Goal: Information Seeking & Learning: Learn about a topic

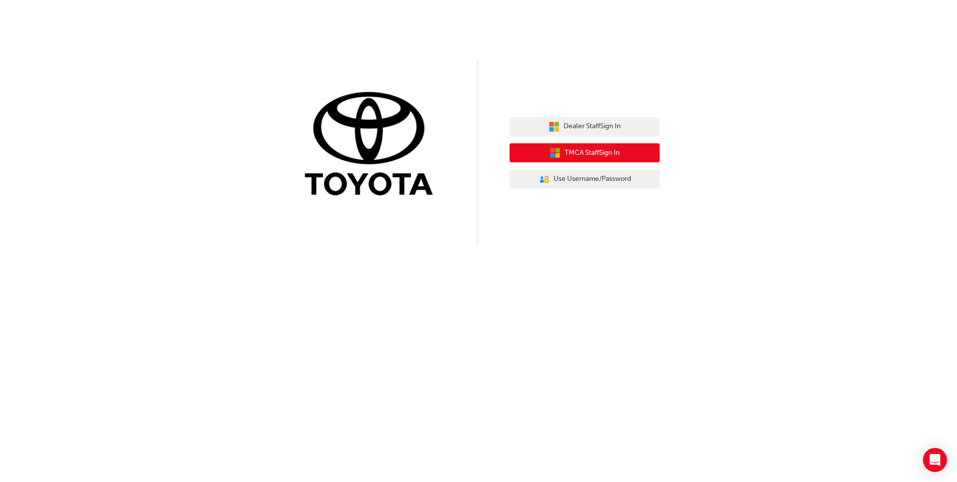
click at [619, 154] on span "TMCA Staff Sign In" at bounding box center [592, 153] width 55 height 12
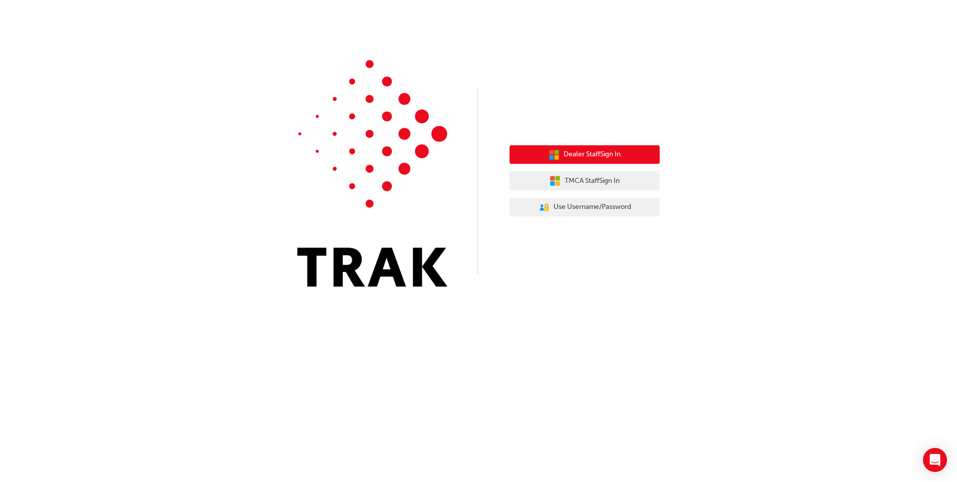
click at [600, 151] on span "Dealer Staff Sign In" at bounding box center [592, 155] width 57 height 12
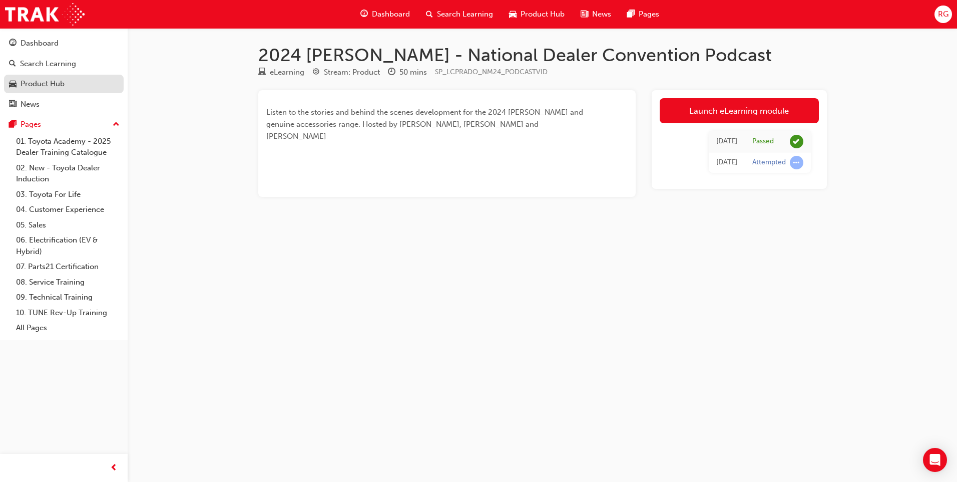
click at [48, 81] on div "Product Hub" at bounding box center [43, 84] width 44 height 12
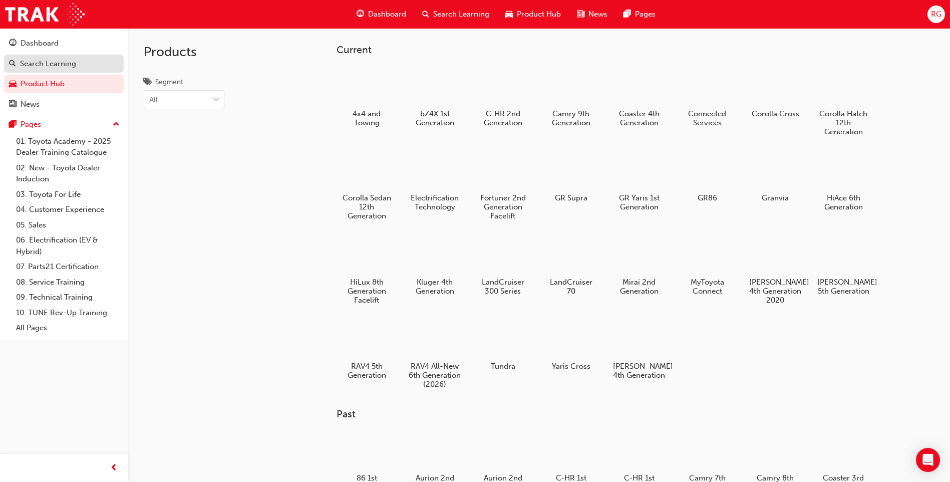
click at [57, 66] on div "Search Learning" at bounding box center [48, 64] width 56 height 12
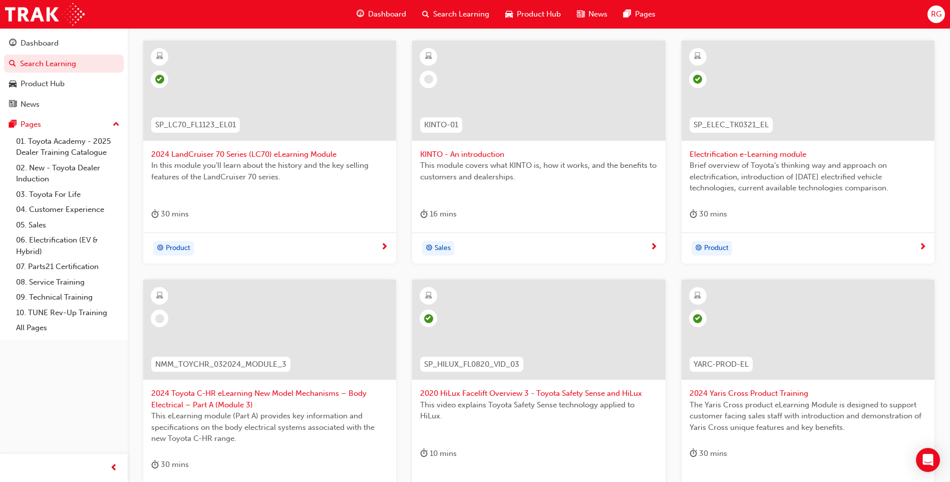
scroll to position [146, 0]
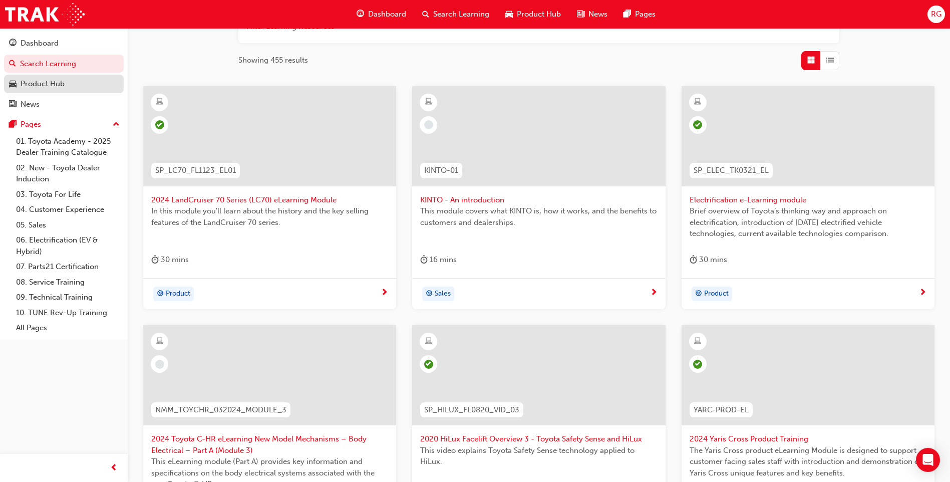
click at [50, 82] on div "Product Hub" at bounding box center [43, 84] width 44 height 12
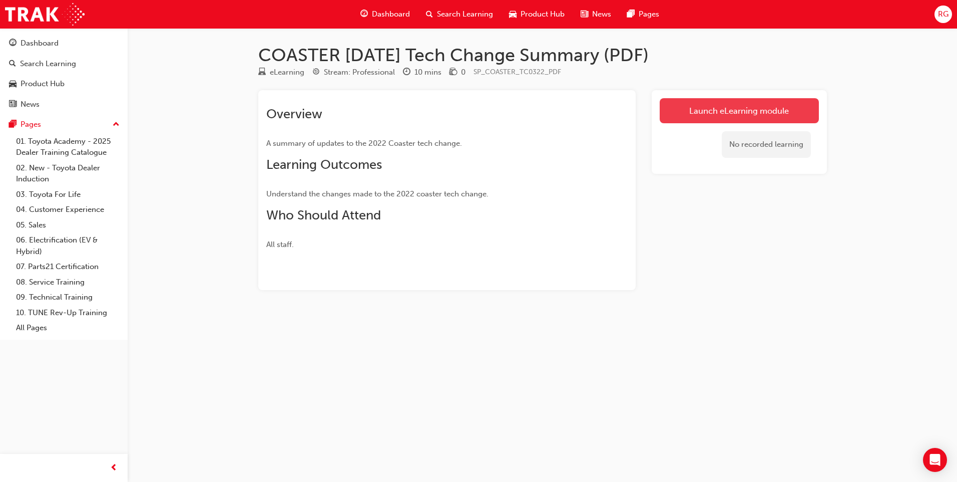
click at [763, 112] on link "Launch eLearning module" at bounding box center [739, 110] width 159 height 25
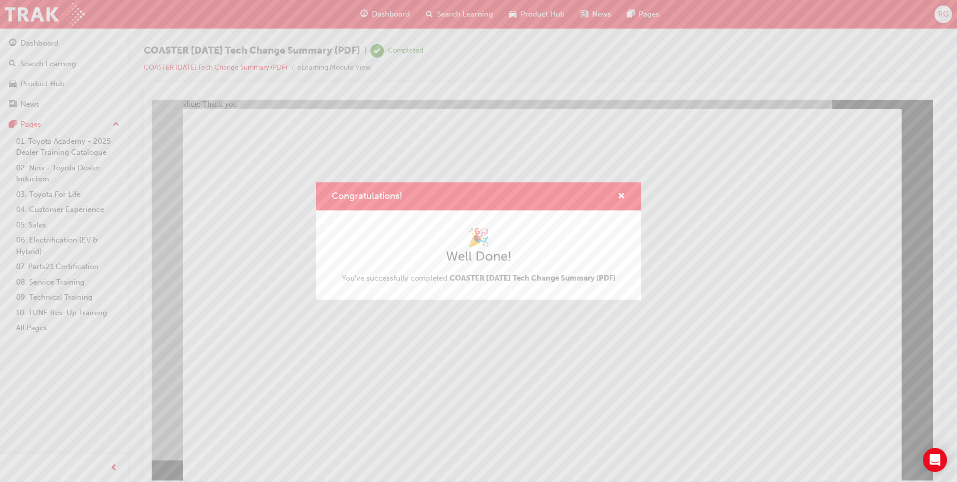
click at [397, 403] on div "Congratulations! 🎉 Well Done! You've successfully completed COASTER March 2022 …" at bounding box center [478, 241] width 957 height 482
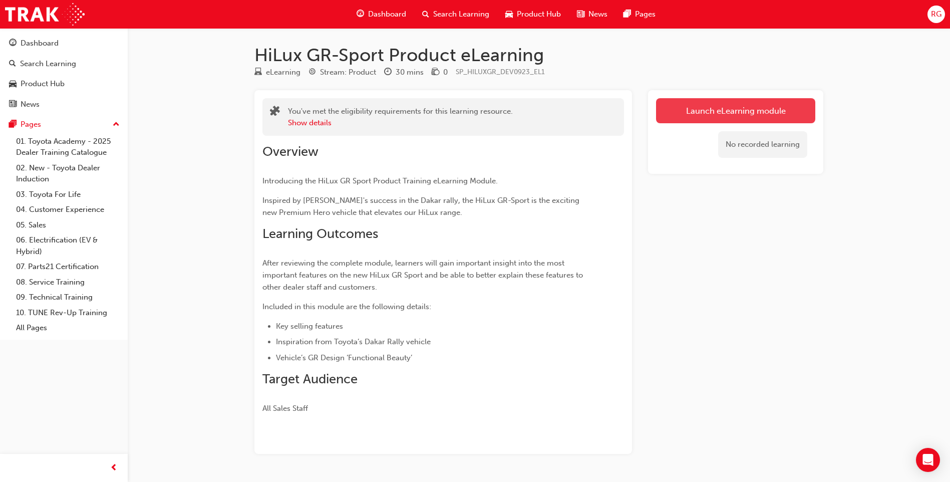
click at [703, 113] on link "Launch eLearning module" at bounding box center [735, 110] width 159 height 25
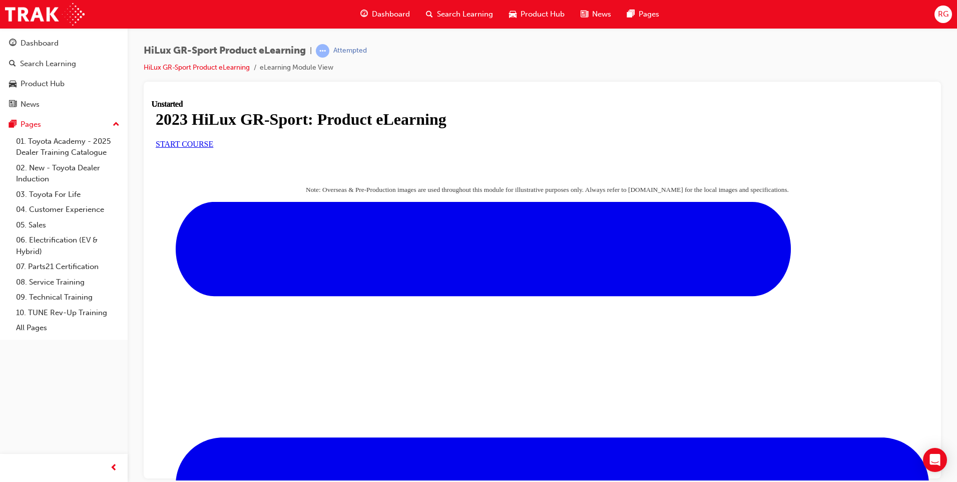
click at [213, 148] on span "START COURSE" at bounding box center [185, 143] width 58 height 9
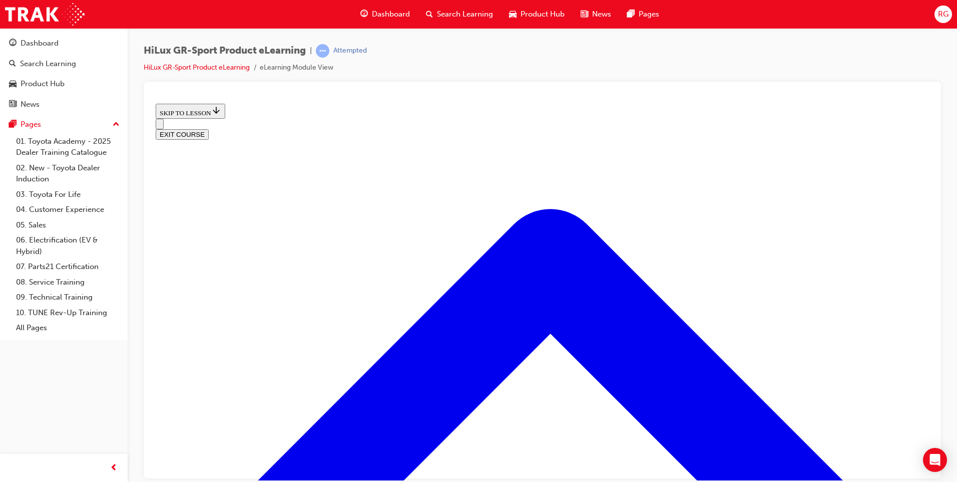
scroll to position [432, 0]
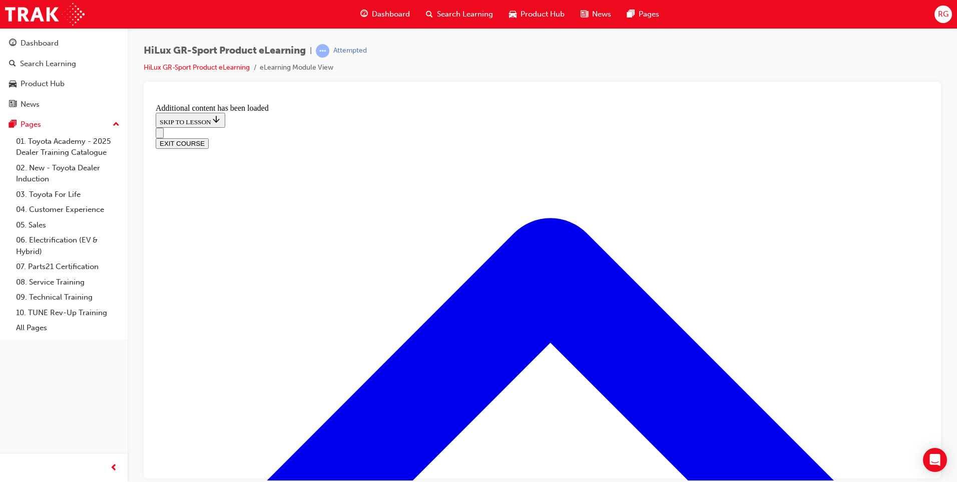
scroll to position [946, 0]
drag, startPoint x: 508, startPoint y: 312, endPoint x: 540, endPoint y: 372, distance: 68.1
drag, startPoint x: 484, startPoint y: 262, endPoint x: 537, endPoint y: 262, distance: 53.6
drag, startPoint x: 485, startPoint y: 313, endPoint x: 518, endPoint y: 313, distance: 33.0
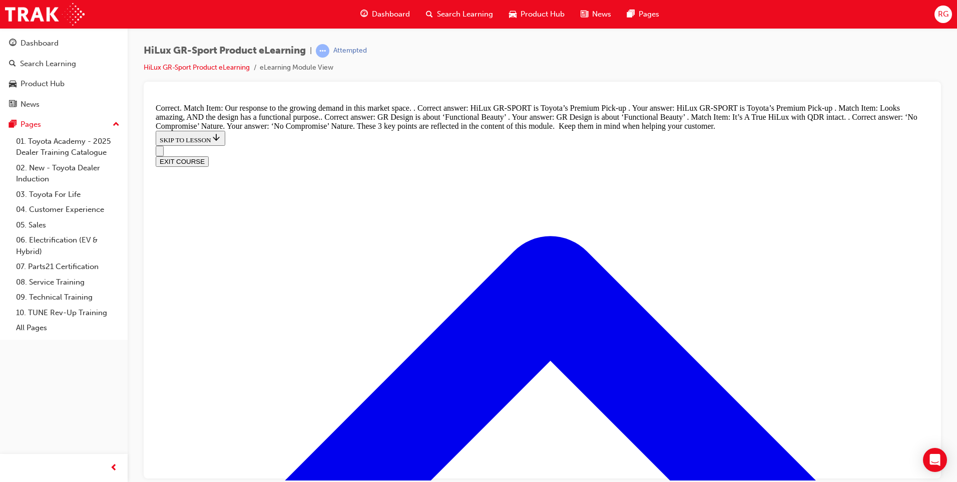
scroll to position [1160, 0]
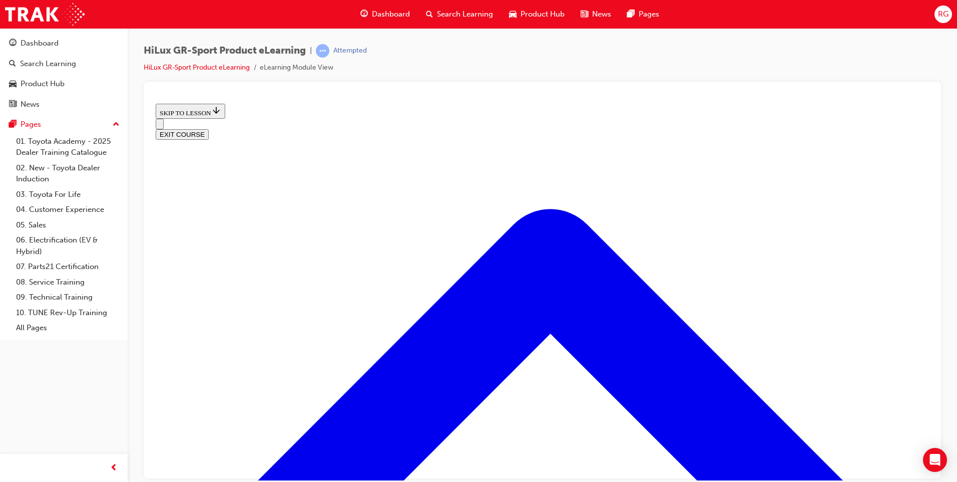
scroll to position [381, 0]
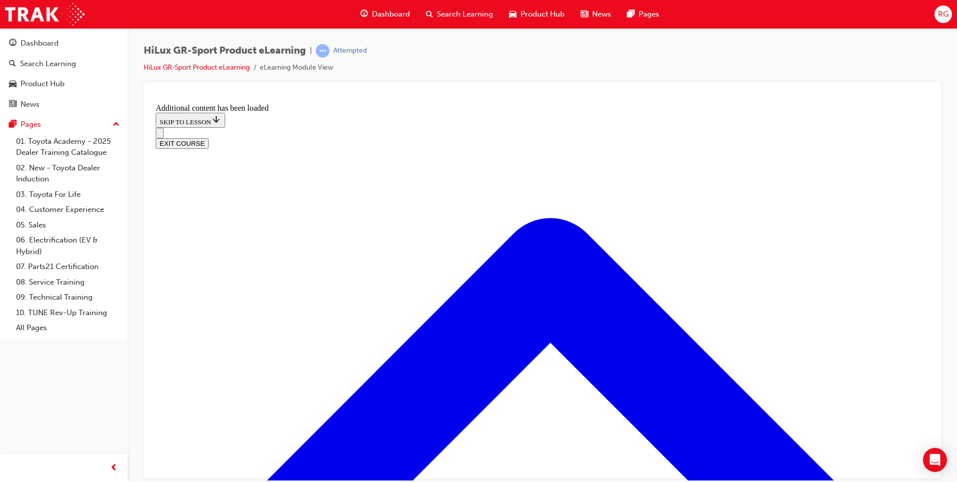
scroll to position [835, 0]
radio input "true"
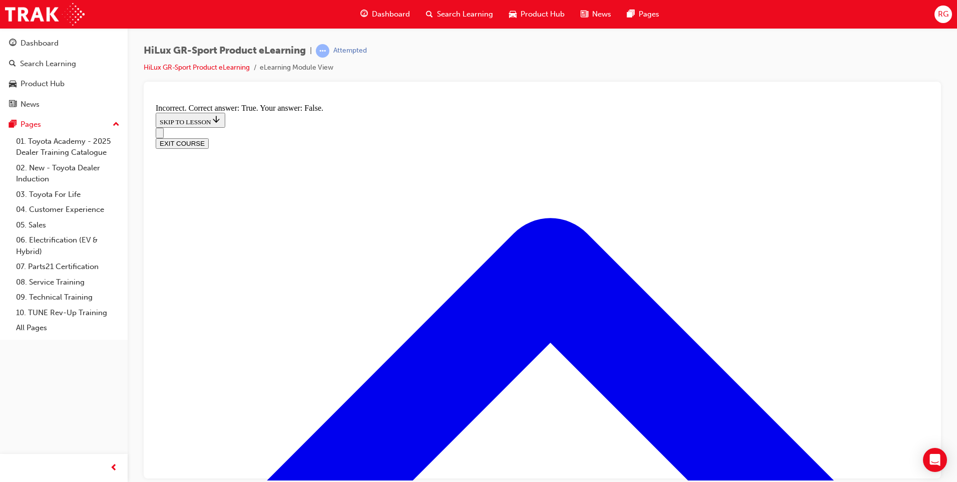
radio input "true"
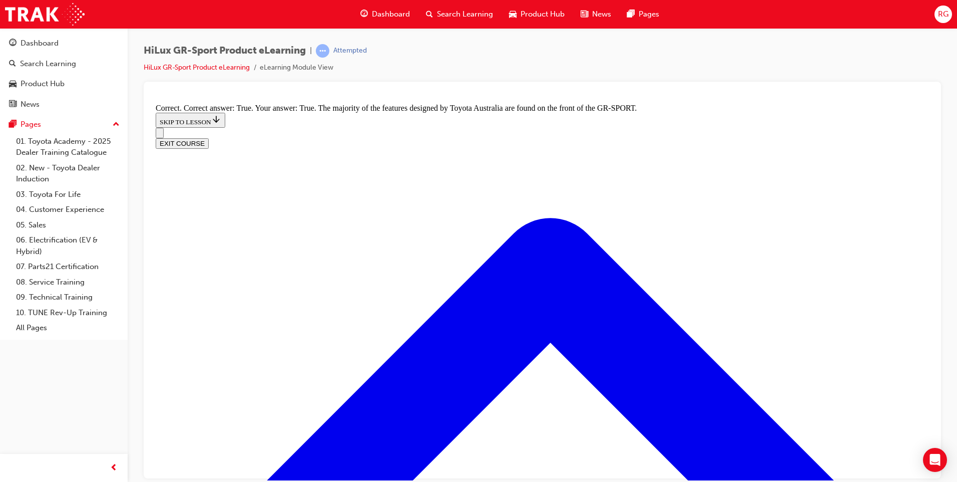
scroll to position [1235, 0]
radio input "true"
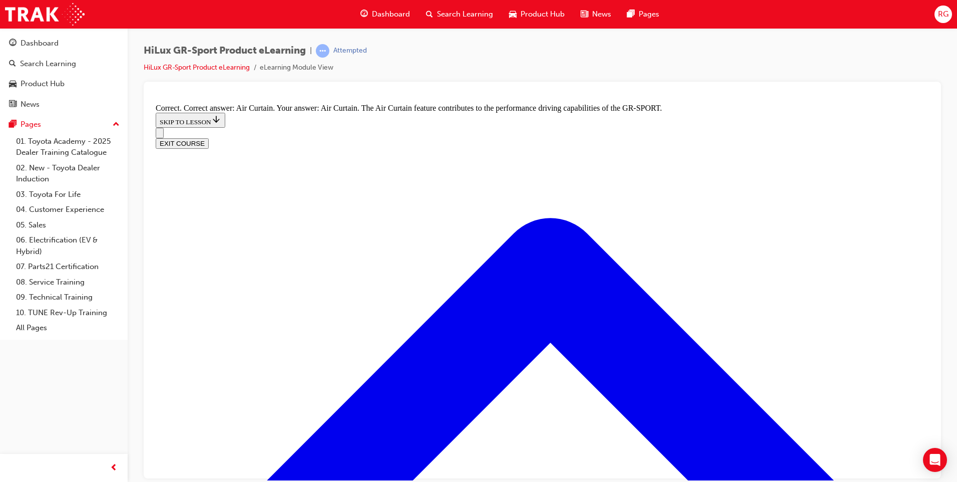
scroll to position [1686, 0]
radio input "true"
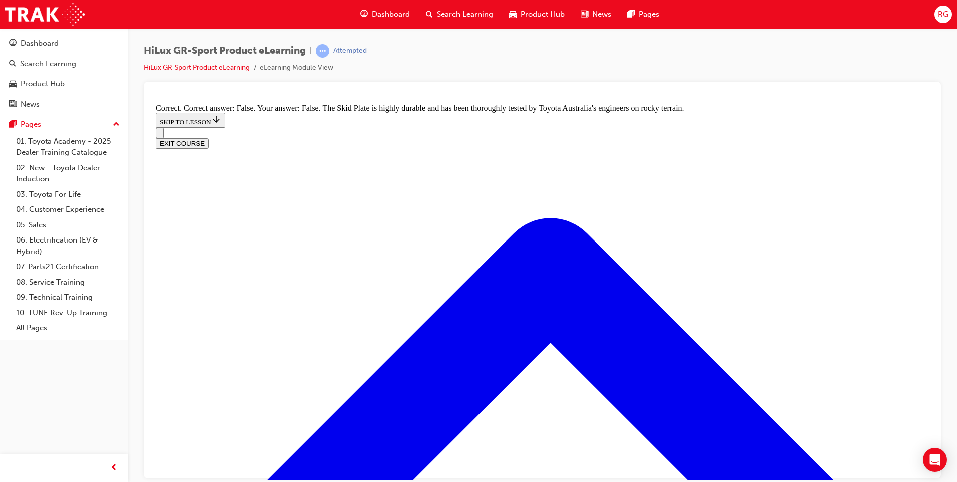
scroll to position [1872, 0]
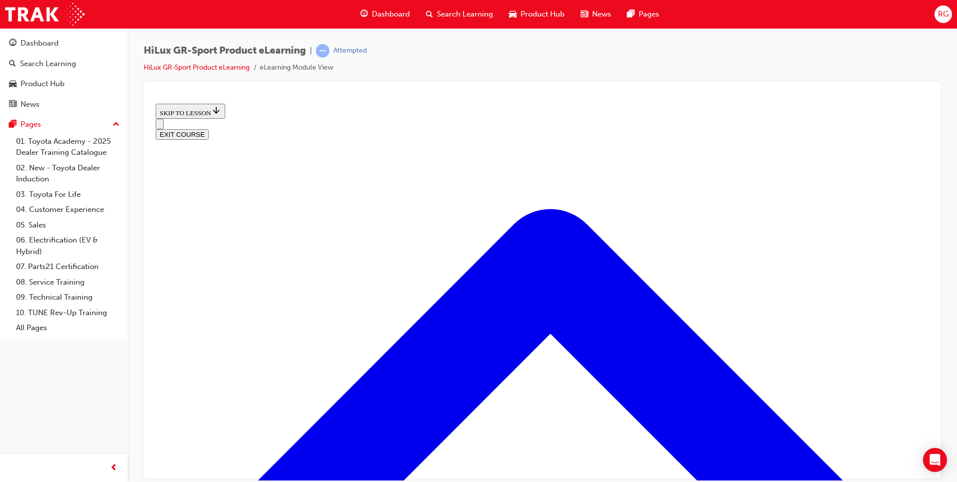
drag, startPoint x: 711, startPoint y: 363, endPoint x: 704, endPoint y: 373, distance: 11.9
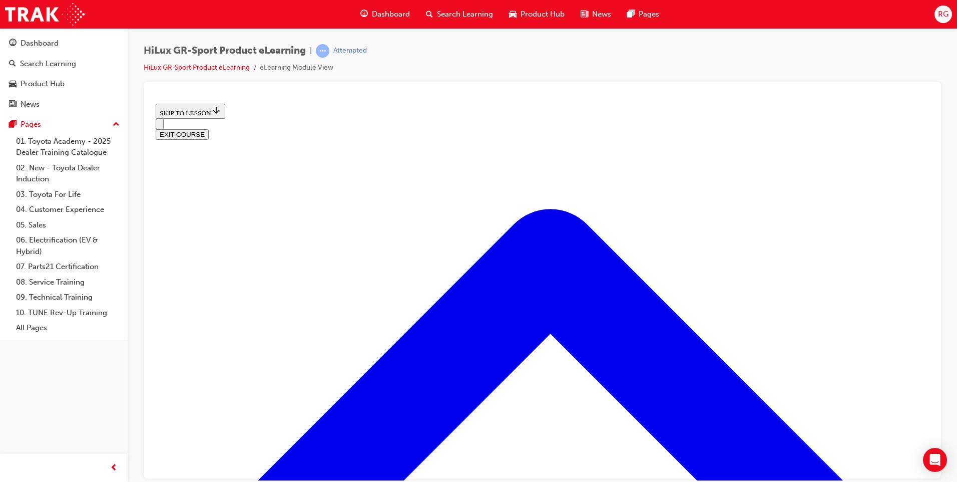
scroll to position [250, 0]
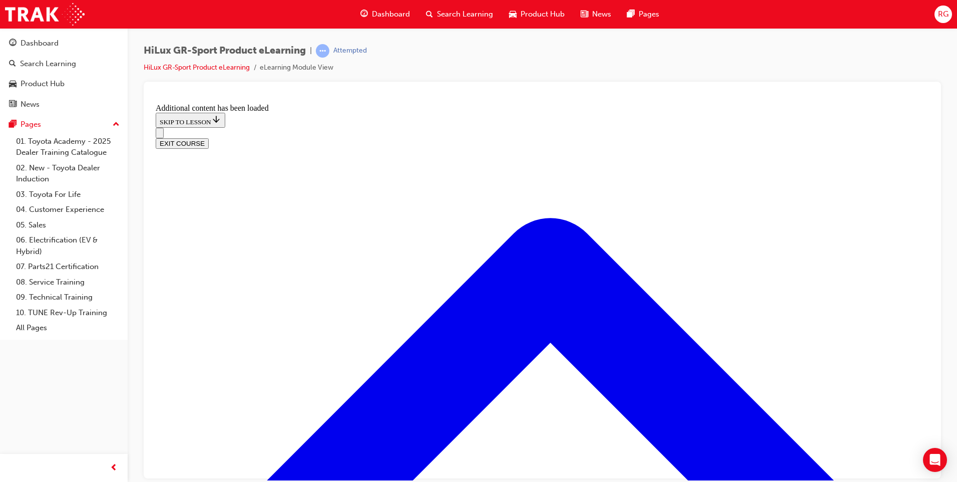
scroll to position [534, 0]
radio input "true"
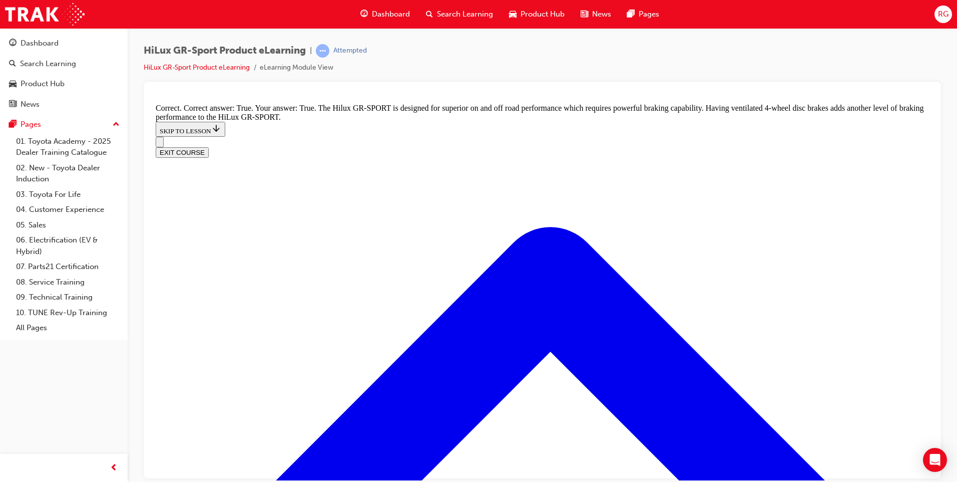
scroll to position [731, 0]
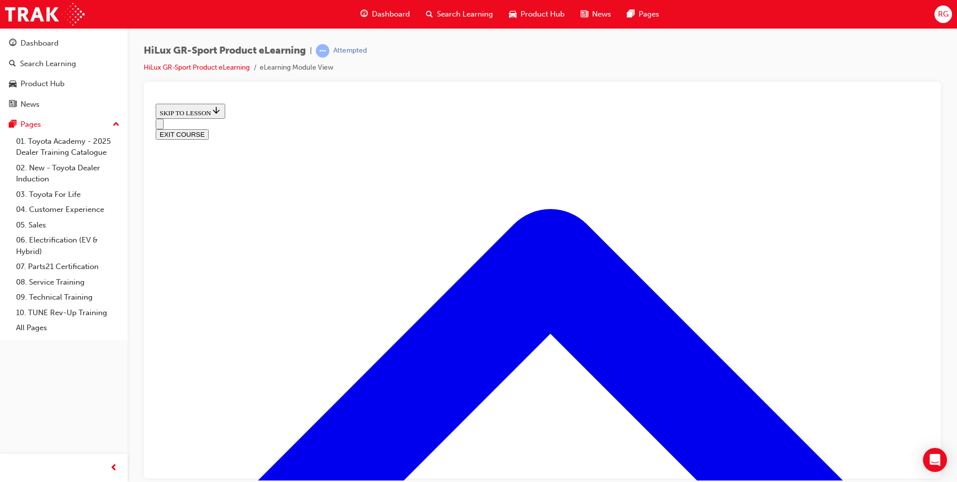
scroll to position [81, 0]
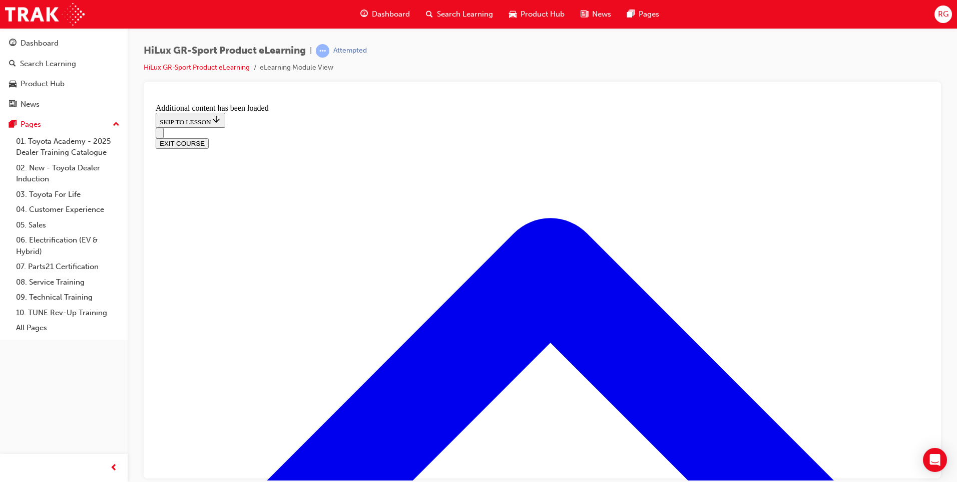
scroll to position [1203, 0]
checkbox input "true"
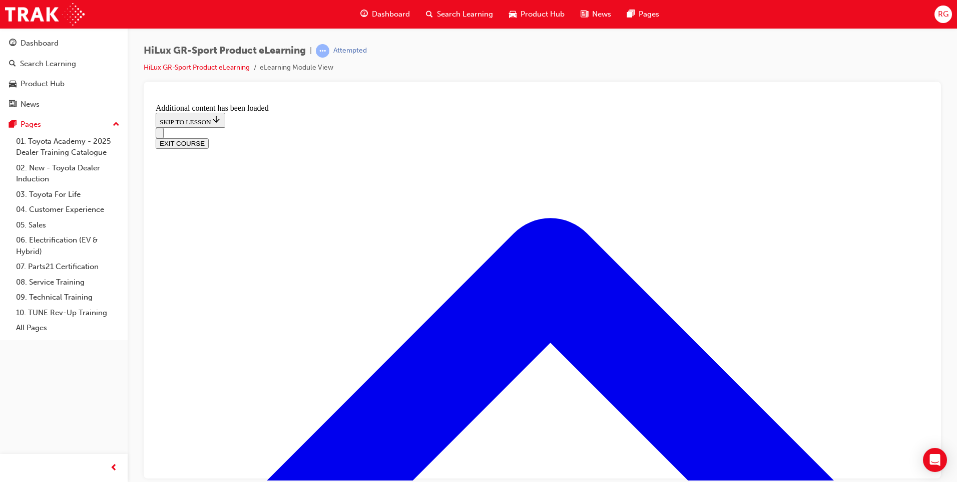
checkbox input "true"
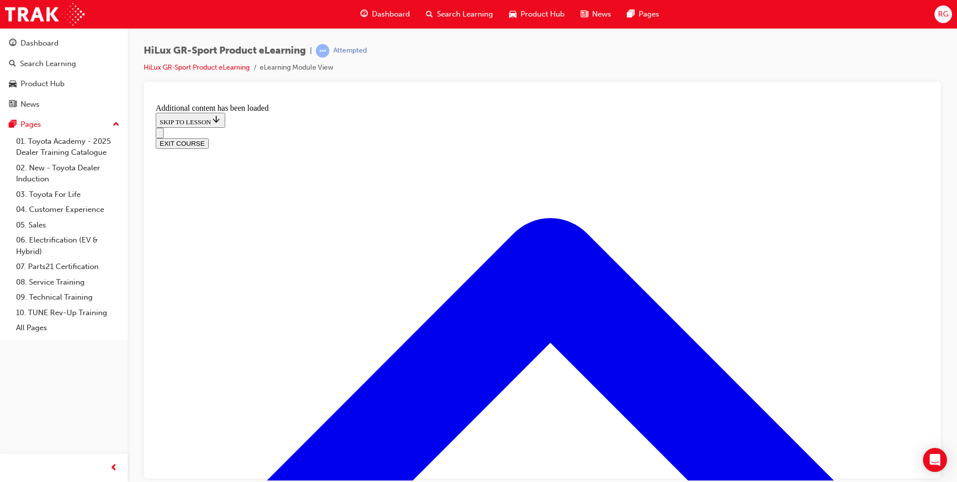
checkbox input "true"
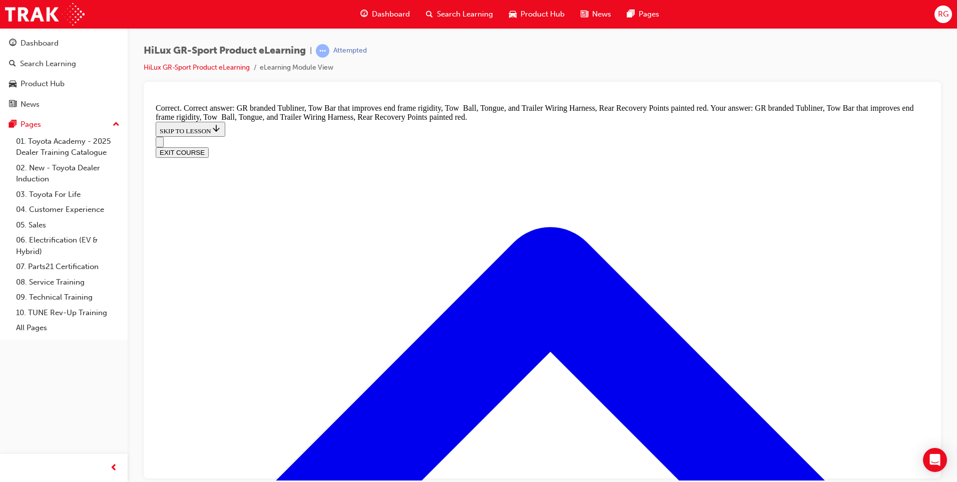
scroll to position [1424, 0]
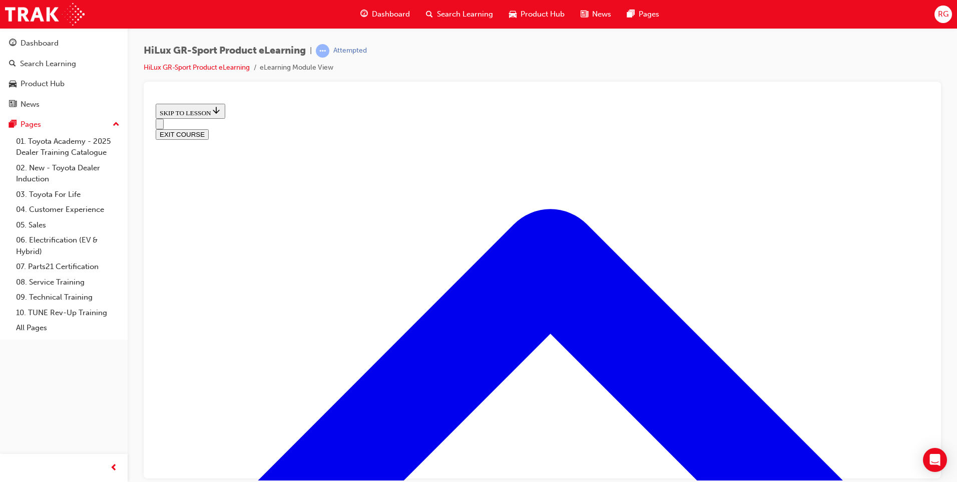
scroll to position [331, 0]
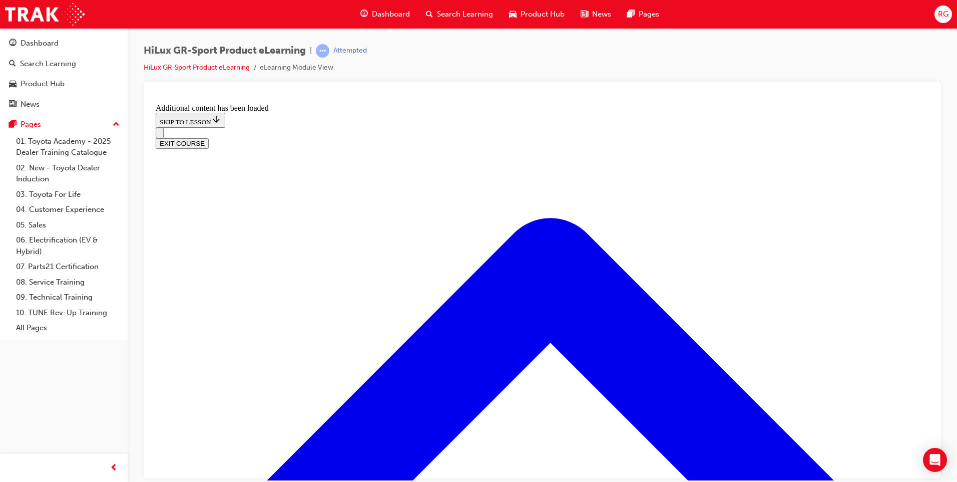
scroll to position [898, 0]
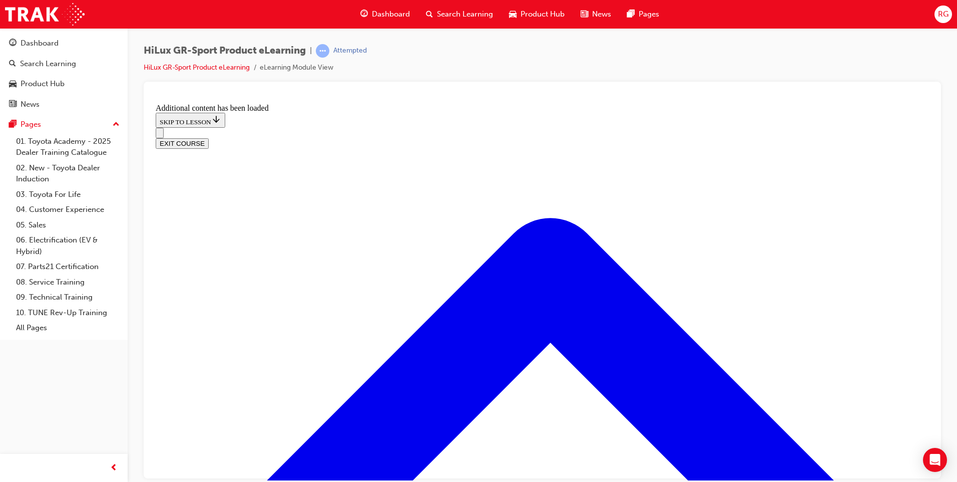
scroll to position [1249, 0]
checkbox input "true"
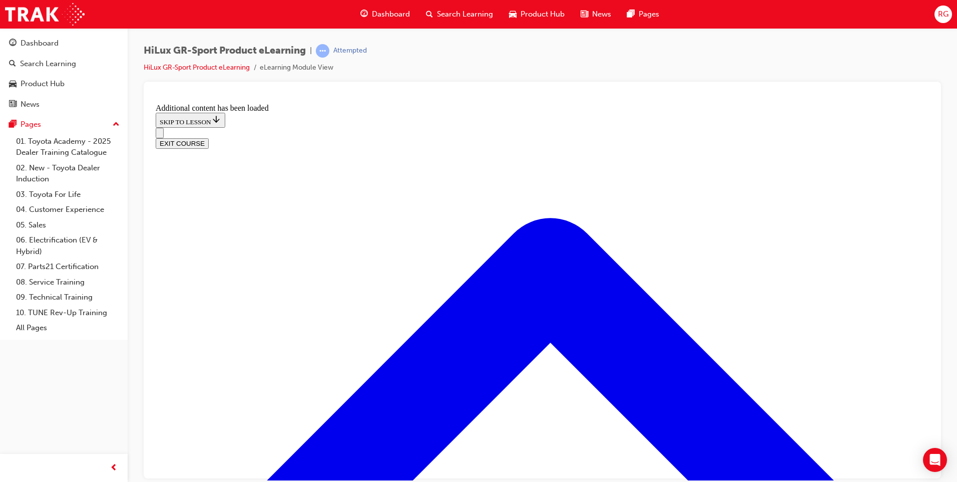
checkbox input "true"
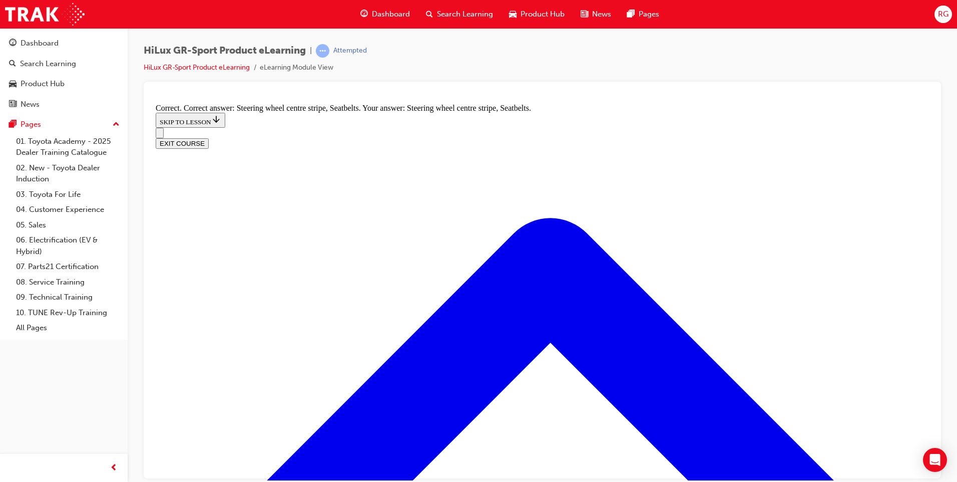
radio input "true"
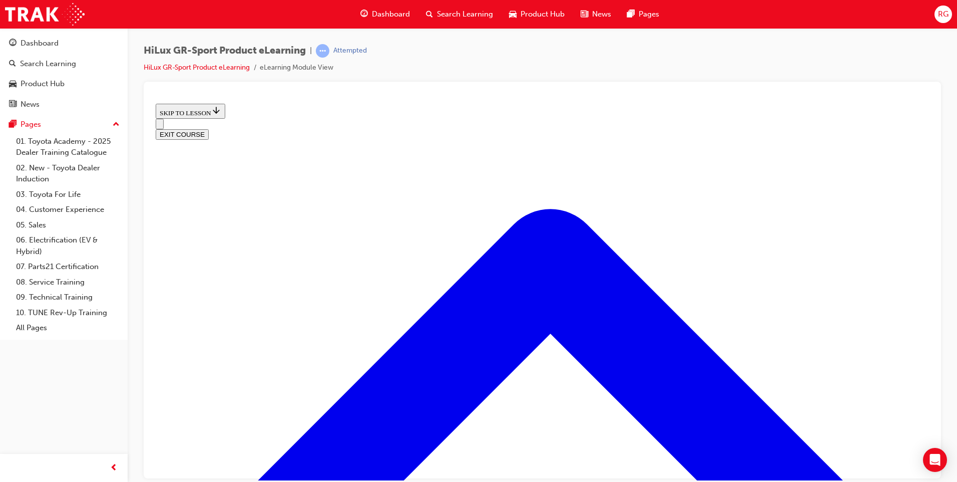
scroll to position [397, 0]
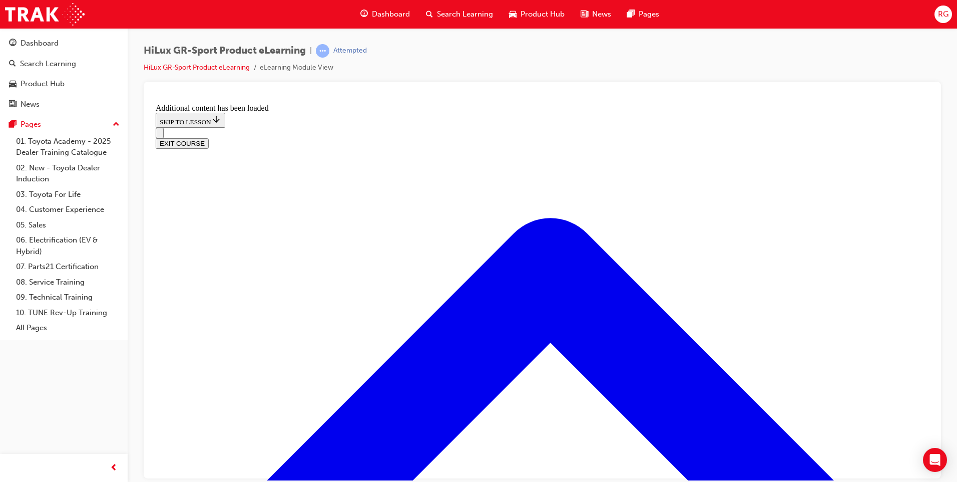
scroll to position [681, 0]
radio input "true"
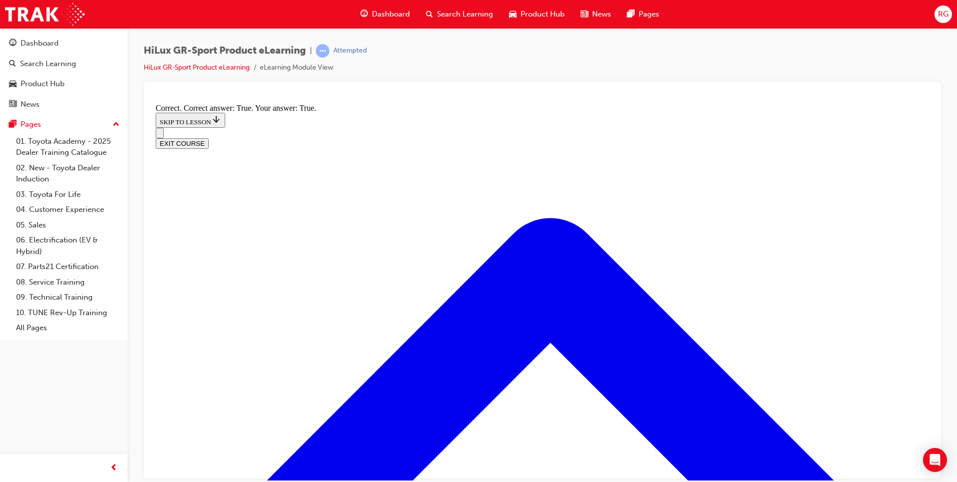
scroll to position [781, 0]
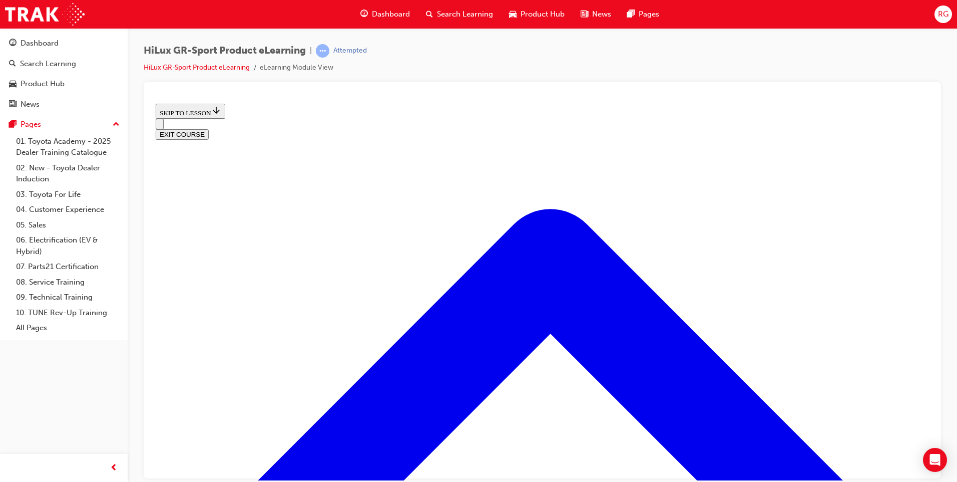
scroll to position [281, 0]
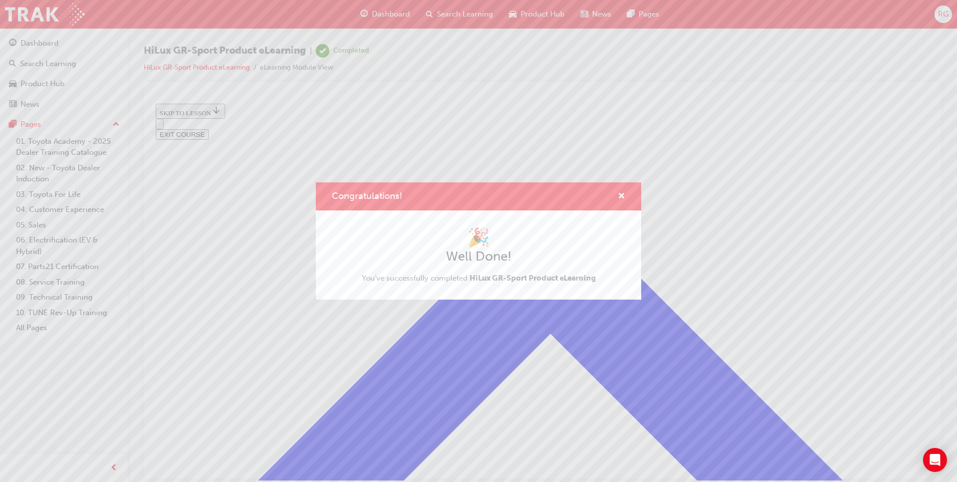
scroll to position [116, 0]
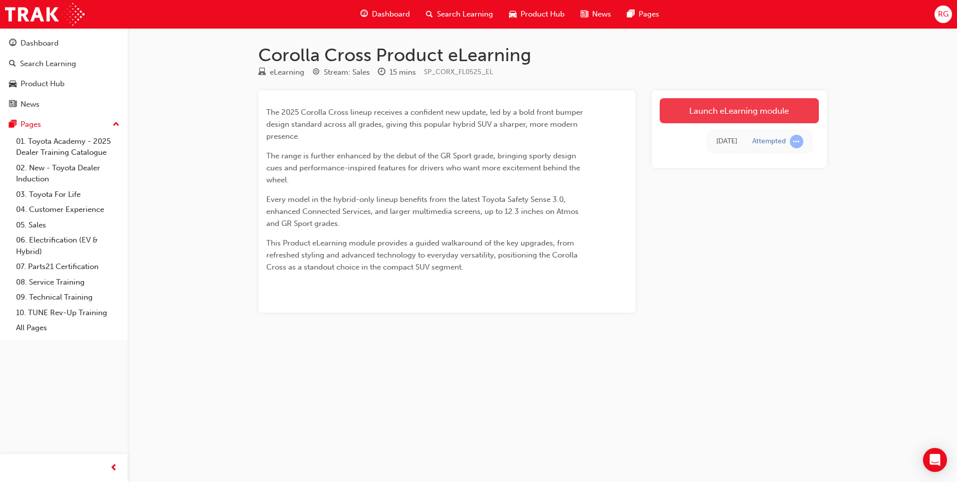
click at [722, 112] on link "Launch eLearning module" at bounding box center [739, 110] width 159 height 25
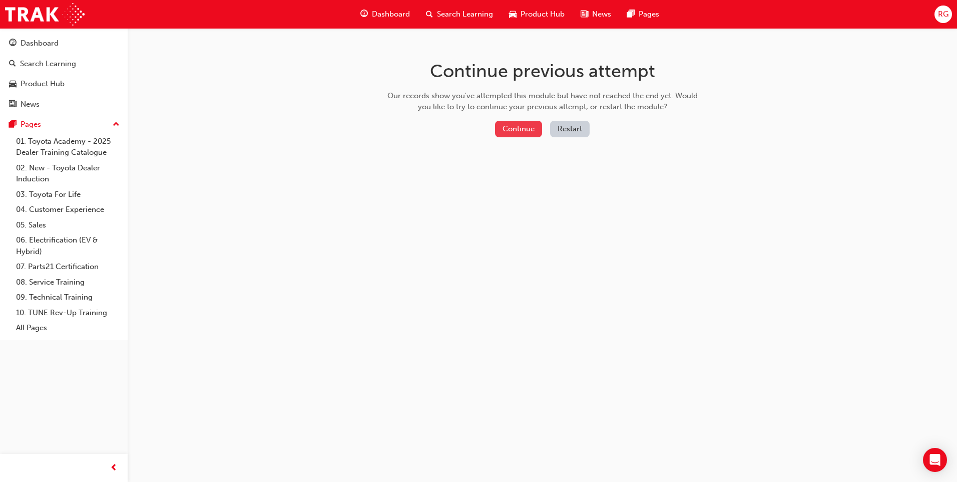
click at [507, 128] on button "Continue" at bounding box center [518, 129] width 47 height 17
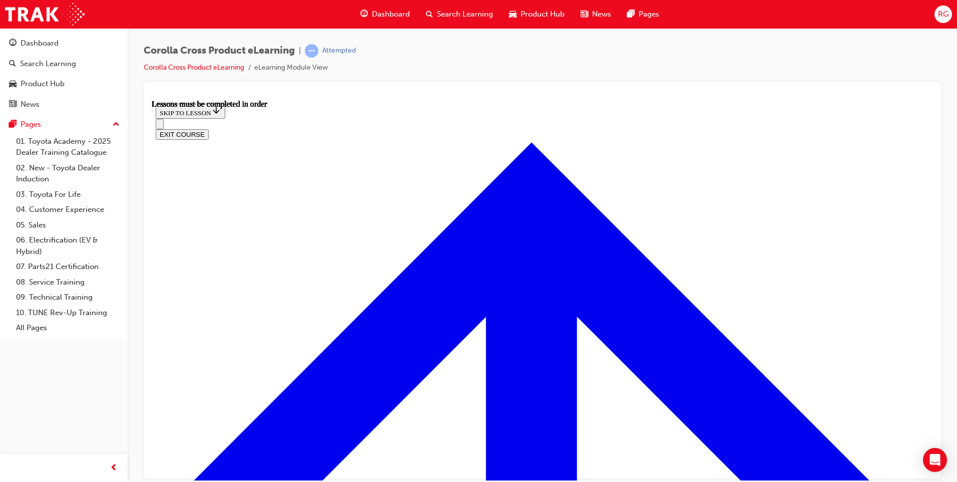
scroll to position [886, 0]
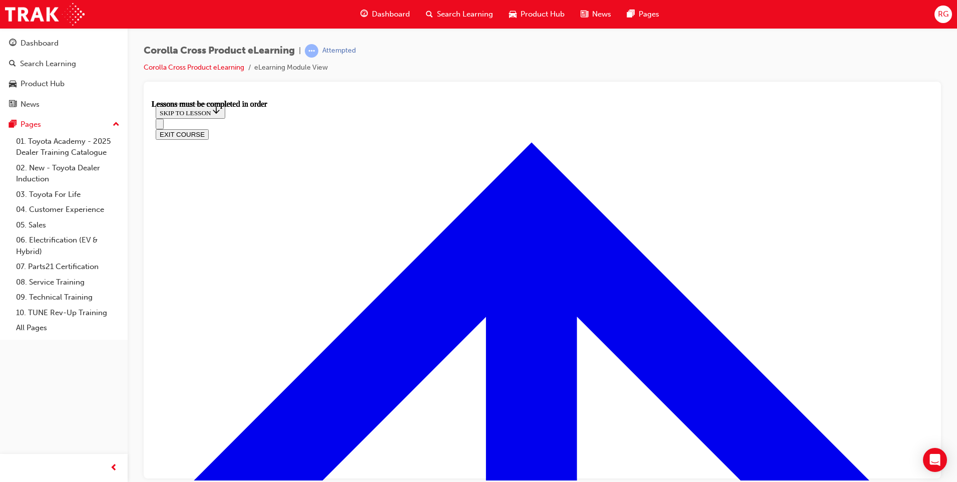
scroll to position [784, 0]
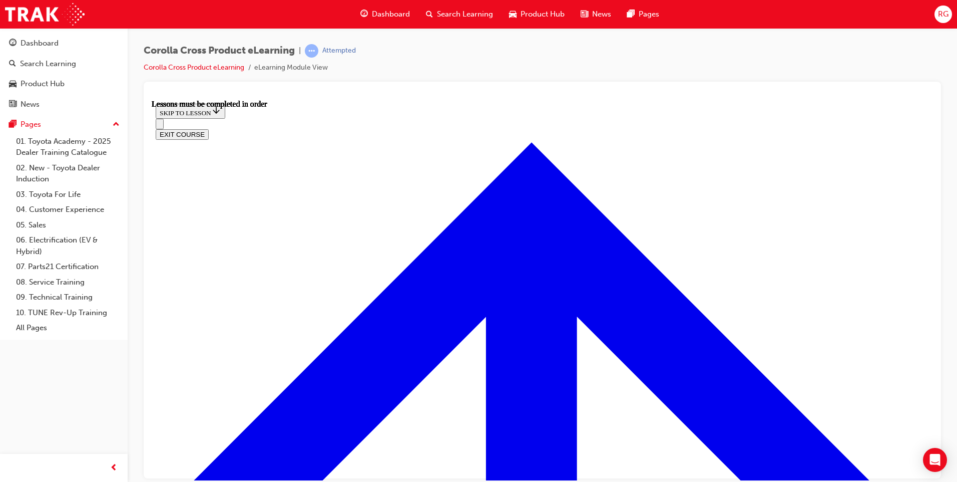
scroll to position [884, 0]
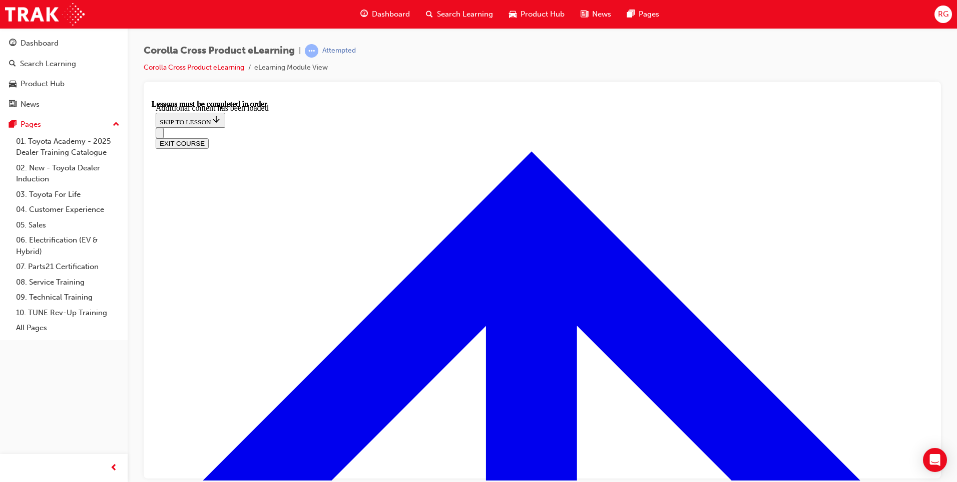
scroll to position [1485, 0]
radio input "true"
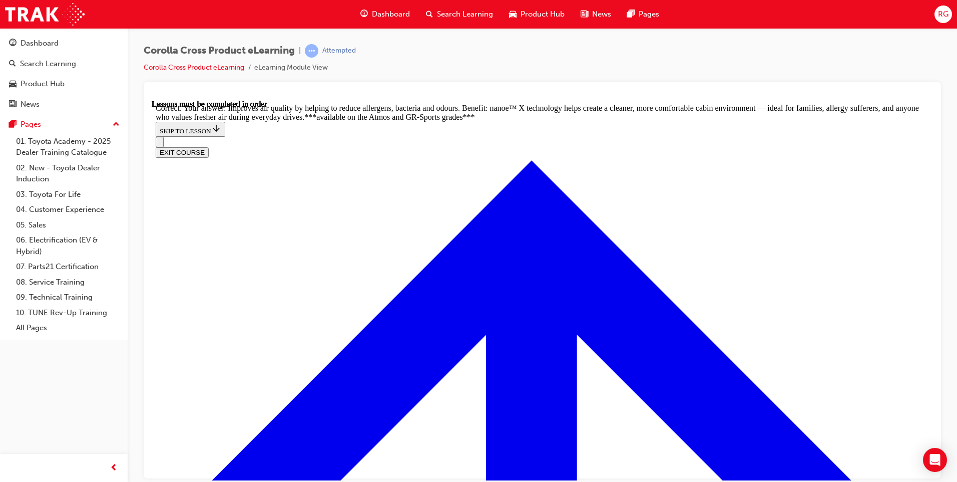
scroll to position [1936, 0]
radio input "true"
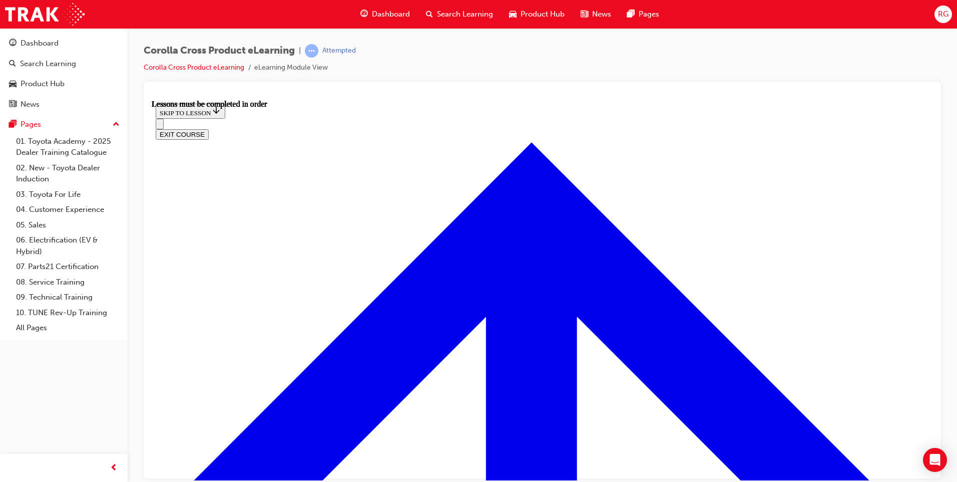
scroll to position [836, 0]
